Goal: Task Accomplishment & Management: Complete application form

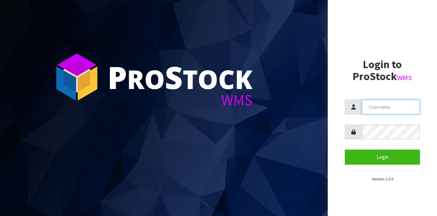
click at [391, 99] on input "text" at bounding box center [391, 106] width 58 height 15
type input "GATOR"
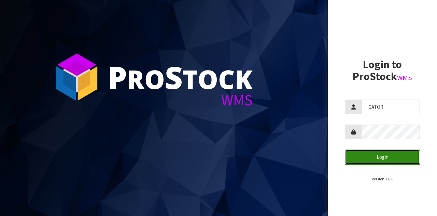
click at [379, 156] on button "Login" at bounding box center [382, 156] width 75 height 15
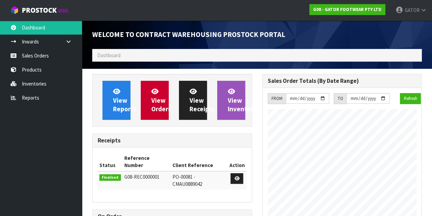
scroll to position [348, 170]
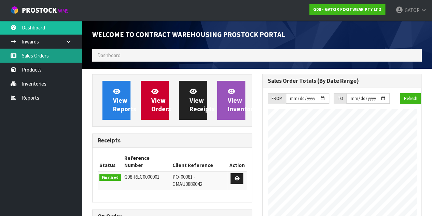
click at [39, 59] on link "Sales Orders" at bounding box center [41, 56] width 82 height 14
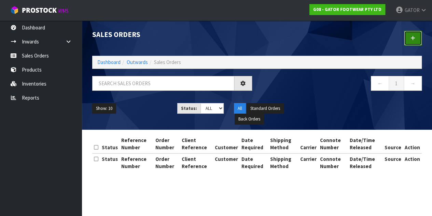
click at [416, 39] on link at bounding box center [413, 38] width 18 height 15
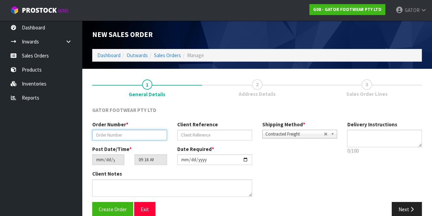
click at [134, 133] on input "text" at bounding box center [129, 134] width 75 height 11
paste input "SO/01234"
type input "SO/01234"
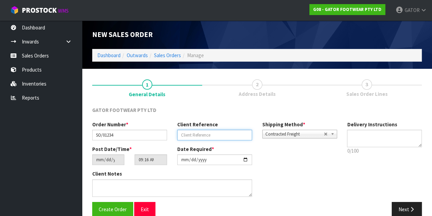
click at [206, 132] on input "text" at bounding box center [214, 134] width 75 height 11
paste input "K729540"
type input "K729540"
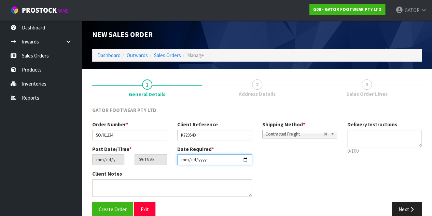
click at [246, 157] on input "[DATE]" at bounding box center [214, 159] width 75 height 11
type input "[DATE]"
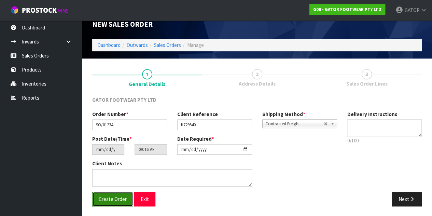
click at [119, 203] on button "Create Order" at bounding box center [112, 198] width 41 height 15
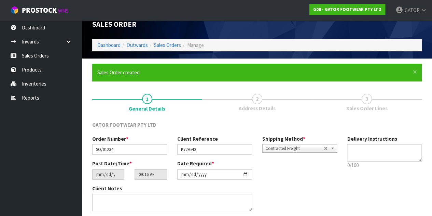
scroll to position [0, 0]
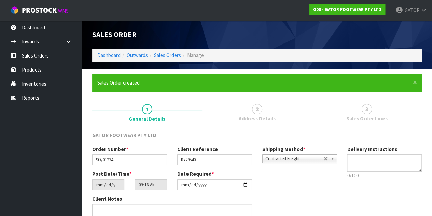
type input "13:16:00.000"
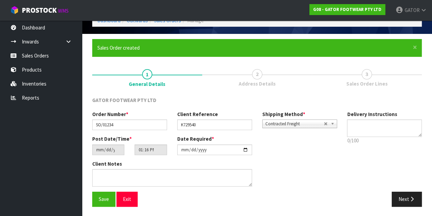
scroll to position [35, 0]
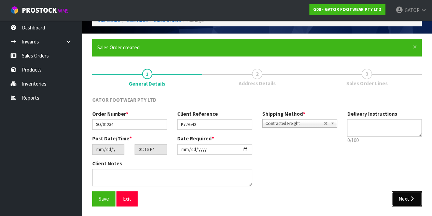
click at [404, 200] on button "Next" at bounding box center [407, 198] width 30 height 15
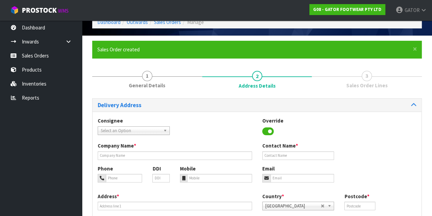
scroll to position [34, 0]
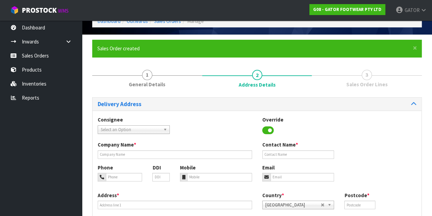
click at [144, 131] on span "Select an Option" at bounding box center [131, 129] width 60 height 8
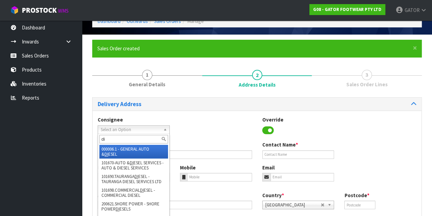
type input "d"
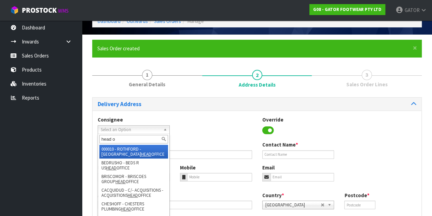
type input "head of"
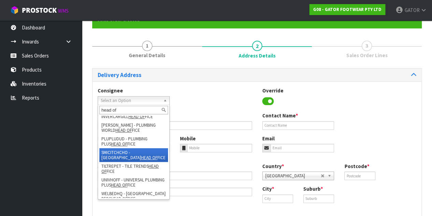
scroll to position [0, 0]
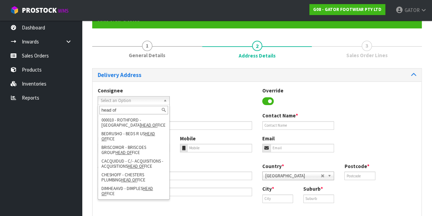
drag, startPoint x: 122, startPoint y: 109, endPoint x: 81, endPoint y: 110, distance: 41.0
click at [81, 110] on body "Toggle navigation ProStock WMS G08 - GATOR FOOTWEAR PTY LTD GATOR Logout Dashbo…" at bounding box center [216, 45] width 432 height 216
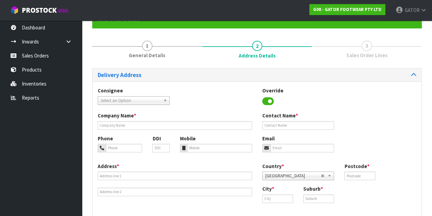
click at [142, 98] on span "Select an Option" at bounding box center [131, 100] width 60 height 8
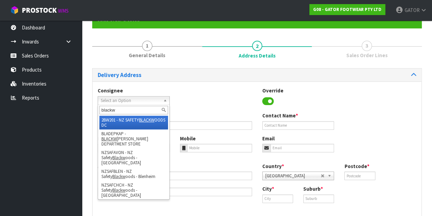
type input "blackw"
click at [139, 124] on li "2BW201 - NZ SAFETY BLACKW OODS DC" at bounding box center [133, 122] width 69 height 14
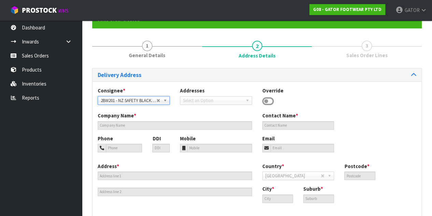
type input "NZ SAFETY BLACKWOODS [GEOGRAPHIC_DATA]"
type input "08 0025 2259"
type input "[EMAIL_ADDRESS][DOMAIN_NAME]"
type input "[STREET_ADDRESS]"
type input "HIGHBROOK [GEOGRAPHIC_DATA]"
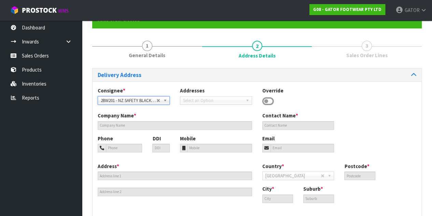
type input "2161"
type input "[GEOGRAPHIC_DATA]"
type input "HIGHBROOK"
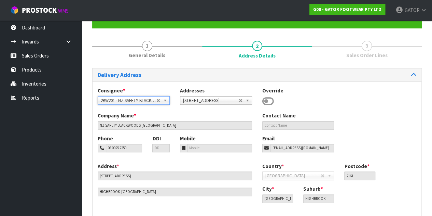
click at [133, 97] on span "2BW201 - NZ SAFETY BLACKWOODS DC" at bounding box center [129, 100] width 56 height 8
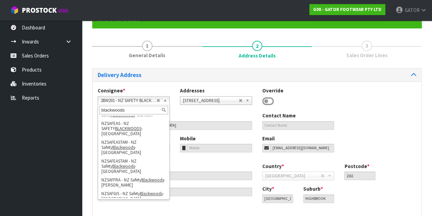
scroll to position [114, 0]
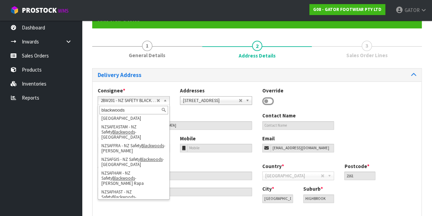
type input "blackwoods"
click at [140, 206] on li "NZSAFHO - NZ Safety Blackwoods - HO" at bounding box center [133, 213] width 69 height 14
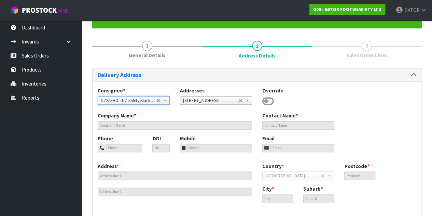
type input "NZ Safety Blackwoods - HO"
type input "[PHONE_NUMBER]"
type input "[EMAIL_ADDRESS][DOMAIN_NAME]"
type input "[STREET_ADDRESS]"
type input "2104"
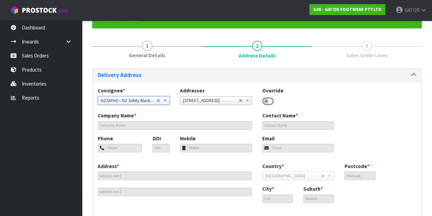
type input "[GEOGRAPHIC_DATA]"
type input "WIRI"
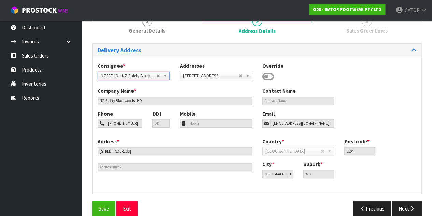
scroll to position [97, 0]
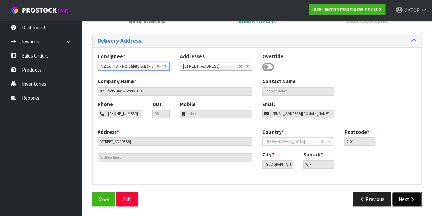
click at [399, 195] on button "Next" at bounding box center [407, 198] width 30 height 15
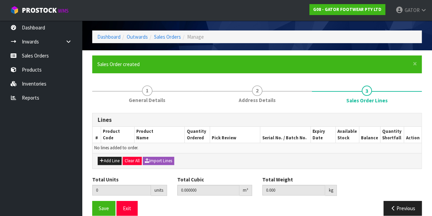
scroll to position [27, 0]
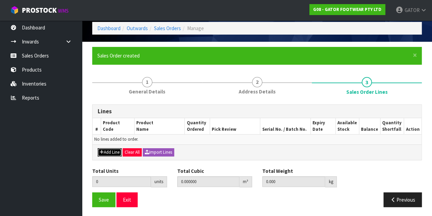
click at [116, 149] on button "Add Line" at bounding box center [110, 152] width 24 height 8
type input "0"
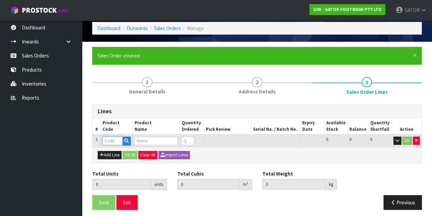
click at [112, 141] on input "text" at bounding box center [112, 140] width 20 height 9
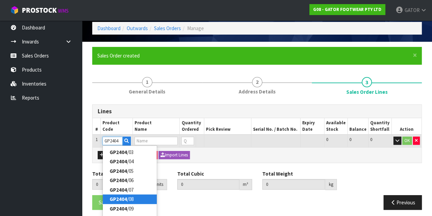
type input "GP2404"
click at [128, 197] on link "GP2404 /08" at bounding box center [130, 198] width 54 height 9
type input "GP2404/08"
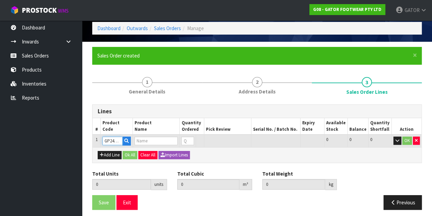
type input "0.000000"
type input "0.000"
type input "GATOR POLAR SAFETY BOOT SIZE: 08 ([GEOGRAPHIC_DATA]/AU)/42"
type input "0"
type input "1"
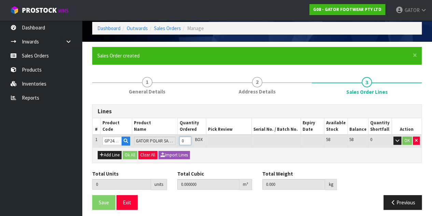
type input "0.016835"
type input "2.15"
type input "1"
click at [191, 139] on input "1" at bounding box center [185, 140] width 12 height 9
click at [409, 141] on button "OK" at bounding box center [407, 140] width 10 height 8
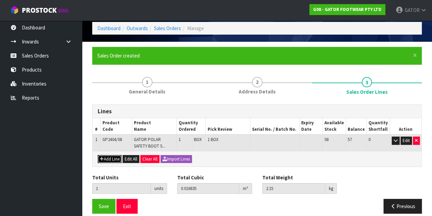
click at [107, 159] on button "Add Line" at bounding box center [110, 159] width 24 height 8
type input "0"
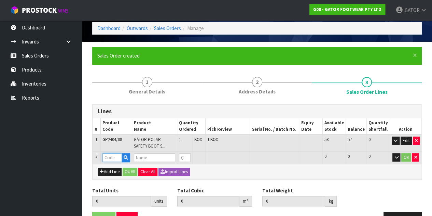
click at [108, 157] on input "text" at bounding box center [111, 157] width 19 height 9
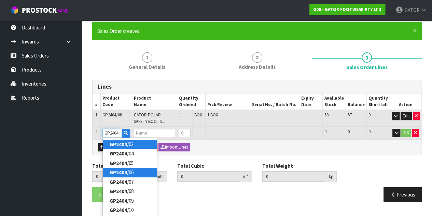
scroll to position [71, 0]
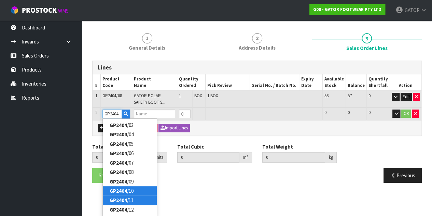
type input "GP2404"
click at [126, 194] on link "GP2404 /10" at bounding box center [130, 190] width 54 height 9
type input "GP2404/10"
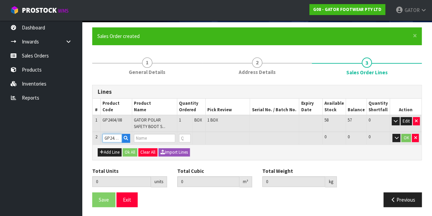
type input "1"
type input "0.016835"
type input "2.15"
type input "GATOR POLAR SAFETY BOOT SIZE: 10 ([GEOGRAPHIC_DATA]/AU)/44"
type input "0"
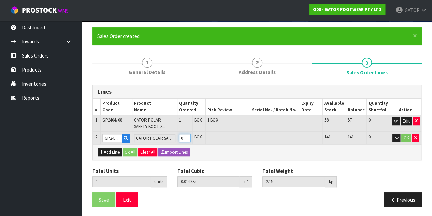
type input "2"
type input "0.035594"
type input "4.4"
type input "1"
click at [191, 136] on input "1" at bounding box center [185, 138] width 12 height 9
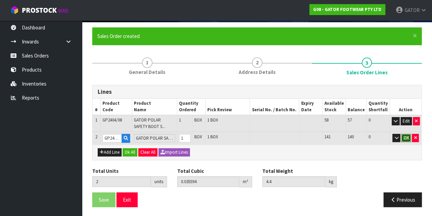
click at [409, 137] on button "OK" at bounding box center [406, 138] width 10 height 8
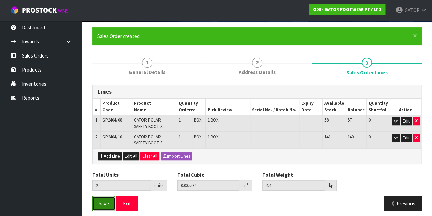
click at [103, 203] on span "Save" at bounding box center [104, 203] width 10 height 6
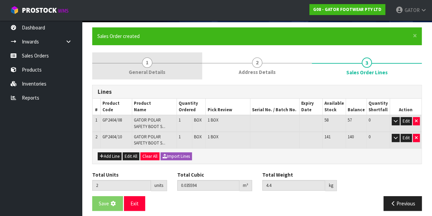
scroll to position [0, 0]
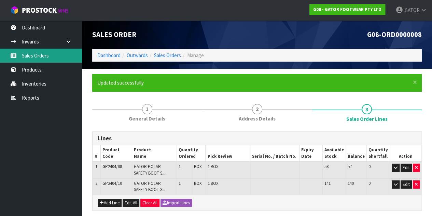
click at [39, 52] on link "Sales Orders" at bounding box center [41, 56] width 82 height 14
